Goal: Task Accomplishment & Management: Manage account settings

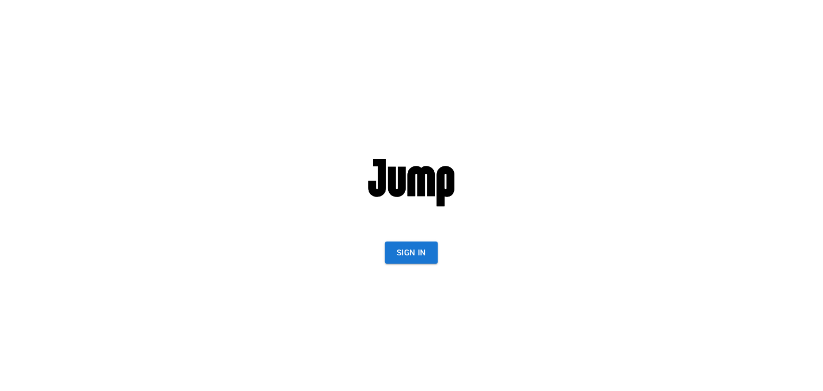
click at [422, 244] on button "Sign In" at bounding box center [411, 252] width 53 height 22
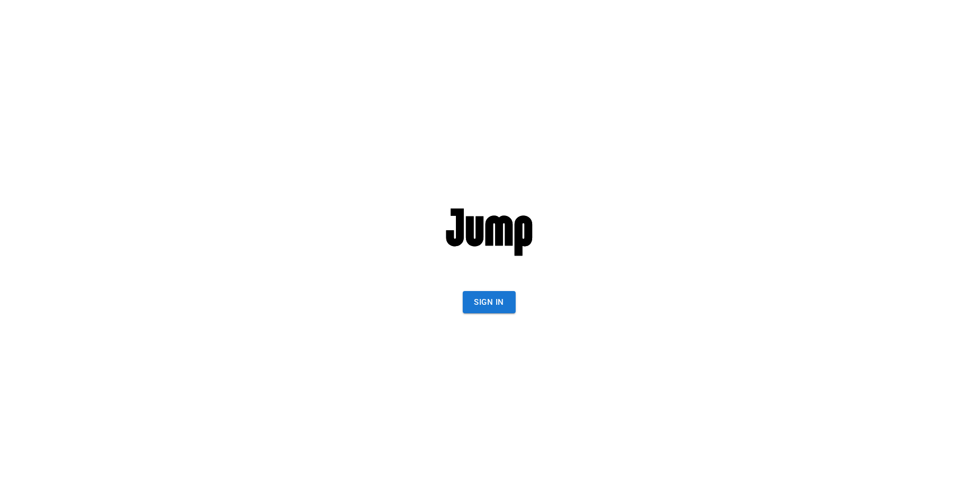
click at [470, 287] on div "Sign In" at bounding box center [489, 245] width 292 height 490
click at [476, 294] on button "Sign In" at bounding box center [489, 302] width 53 height 22
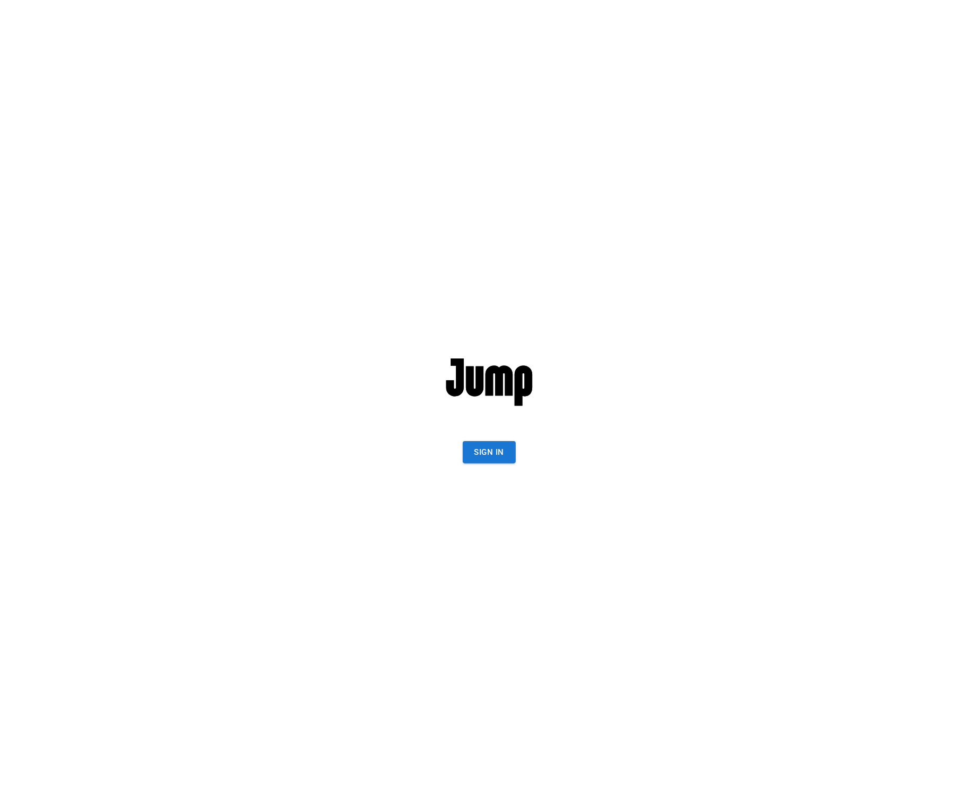
click at [498, 440] on div "Sign In" at bounding box center [489, 395] width 292 height 790
click at [498, 449] on button "Sign In" at bounding box center [489, 452] width 53 height 22
